Goal: Find specific page/section: Find specific page/section

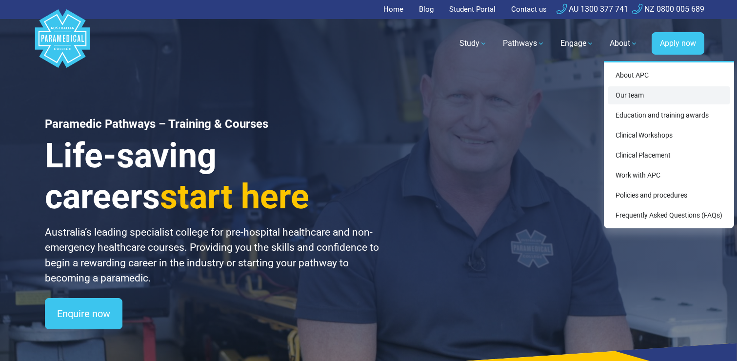
click at [639, 98] on link "Our team" at bounding box center [669, 95] width 122 height 18
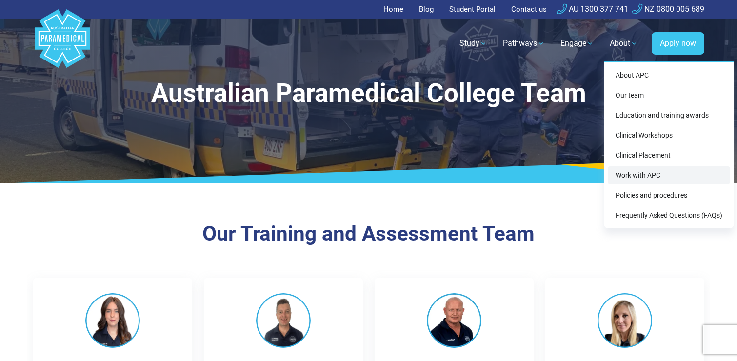
click at [655, 179] on link "Work with APC" at bounding box center [669, 175] width 122 height 18
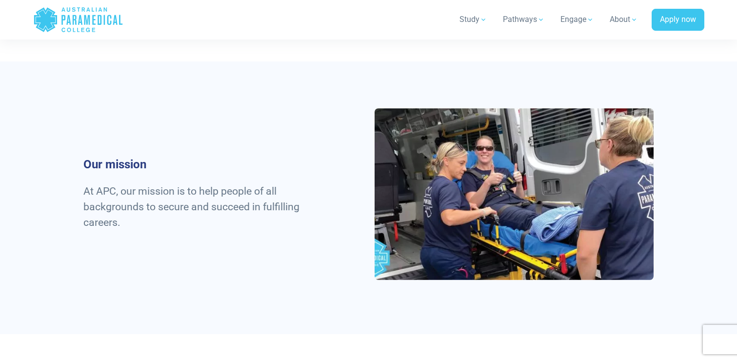
scroll to position [219, 0]
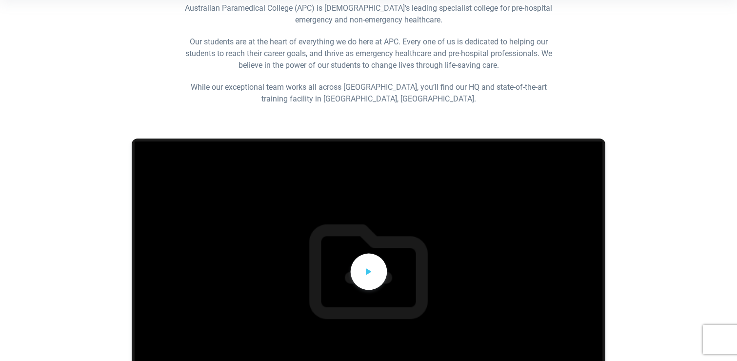
click at [369, 256] on span at bounding box center [368, 271] width 37 height 37
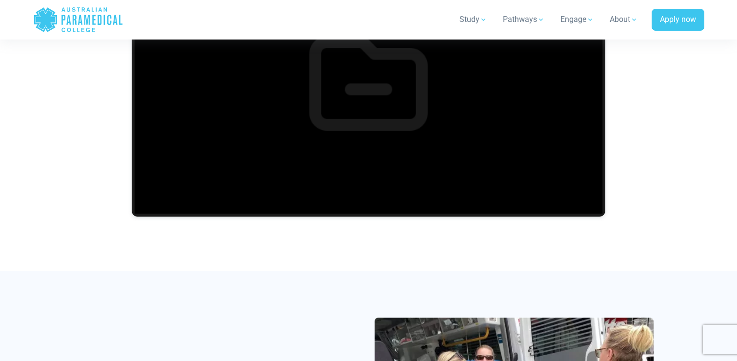
click at [374, 107] on div at bounding box center [368, 83] width 473 height 266
